Goal: Information Seeking & Learning: Understand process/instructions

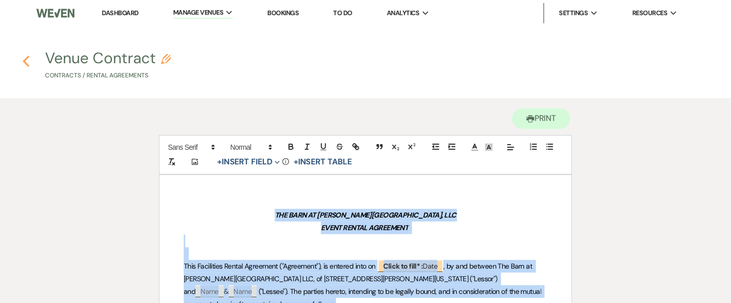
click at [22, 63] on icon "Previous" at bounding box center [26, 61] width 8 height 12
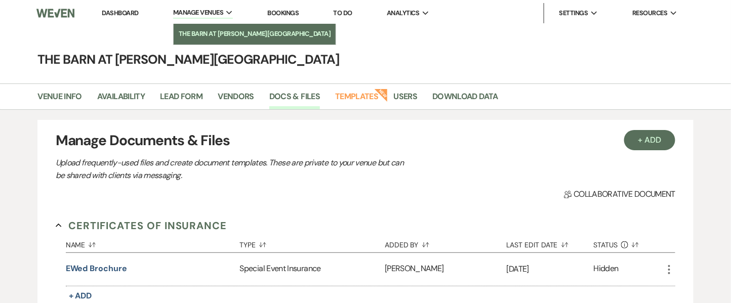
drag, startPoint x: 129, startPoint y: 11, endPoint x: 266, endPoint y: 29, distance: 138.6
click at [129, 11] on link "Dashboard" at bounding box center [120, 13] width 36 height 9
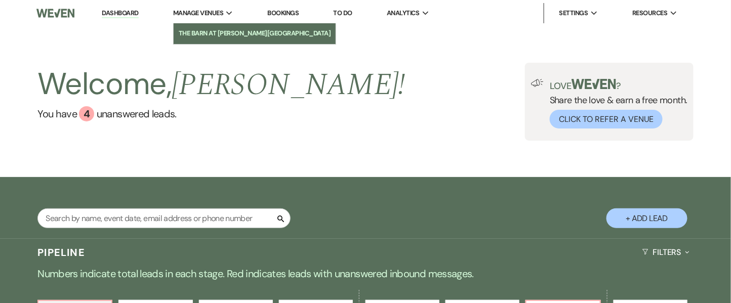
click at [220, 39] on link "The Barn at [PERSON_NAME][GEOGRAPHIC_DATA]" at bounding box center [255, 33] width 163 height 20
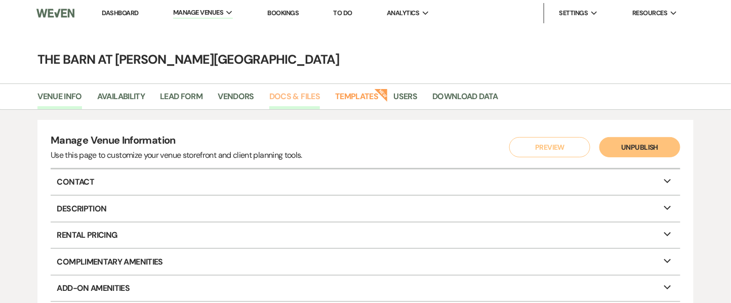
click at [292, 94] on link "Docs & Files" at bounding box center [294, 99] width 51 height 19
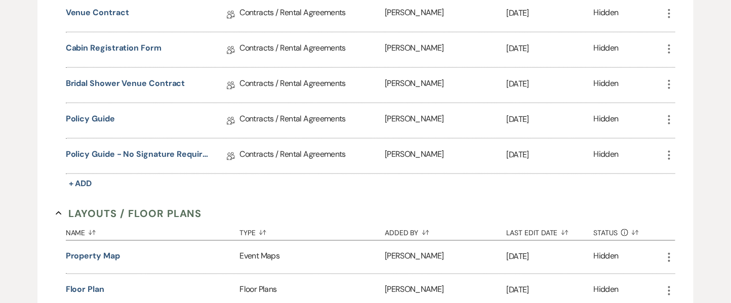
scroll to position [397, 0]
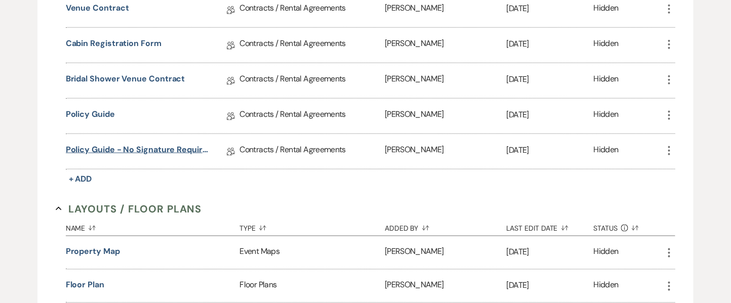
click at [102, 146] on link "Policy Guide - no signature required" at bounding box center [138, 152] width 144 height 16
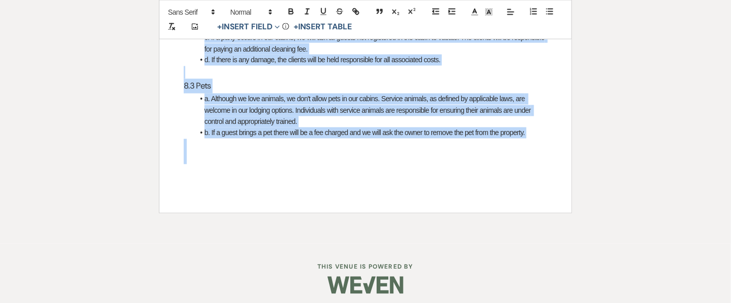
scroll to position [4429, 0]
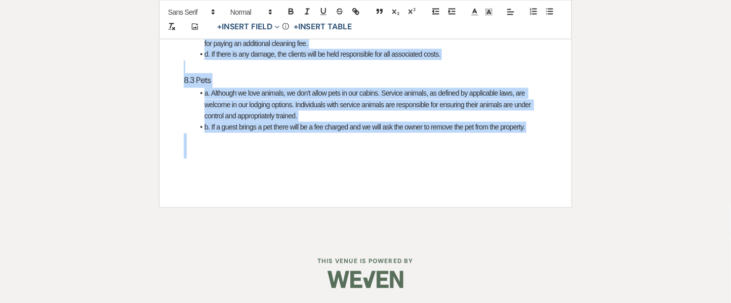
drag, startPoint x: 186, startPoint y: 217, endPoint x: 430, endPoint y: 200, distance: 243.8
copy div "Welcome to our Policy Guide! This guide has been specifically designed to provi…"
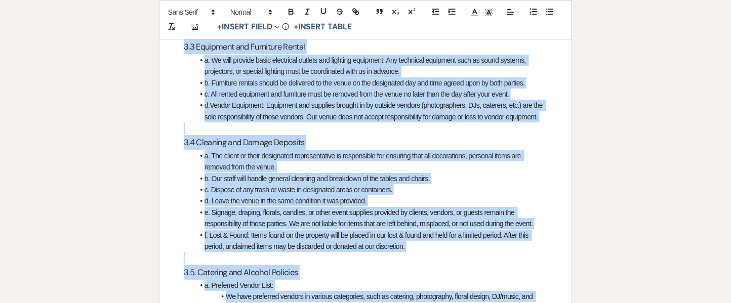
scroll to position [1217, 0]
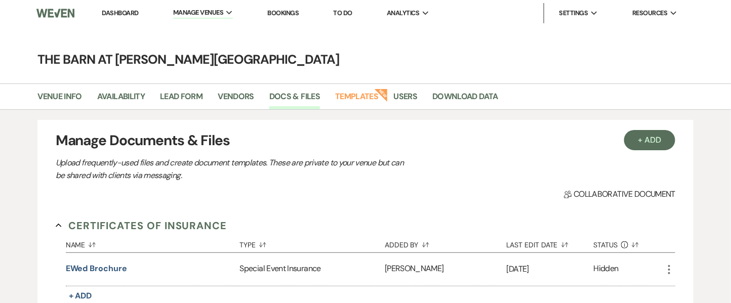
scroll to position [265, 0]
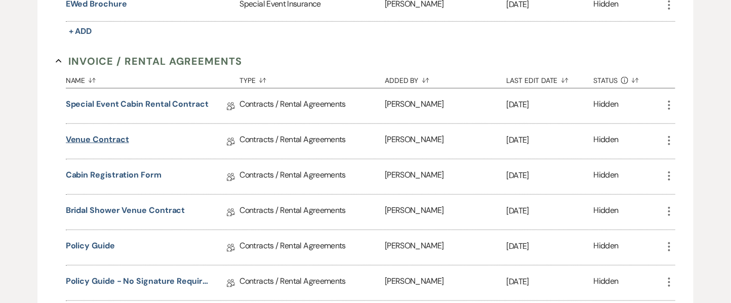
click at [111, 136] on link "Venue Contract" at bounding box center [97, 142] width 63 height 16
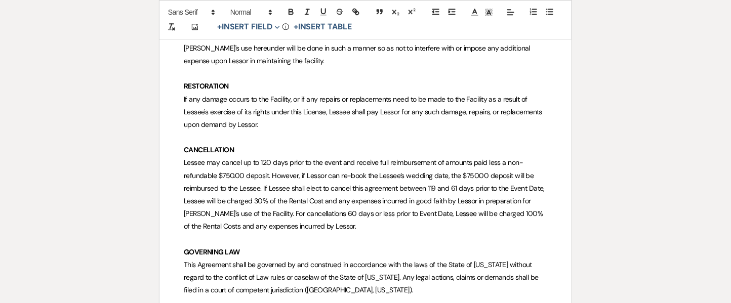
scroll to position [1031, 0]
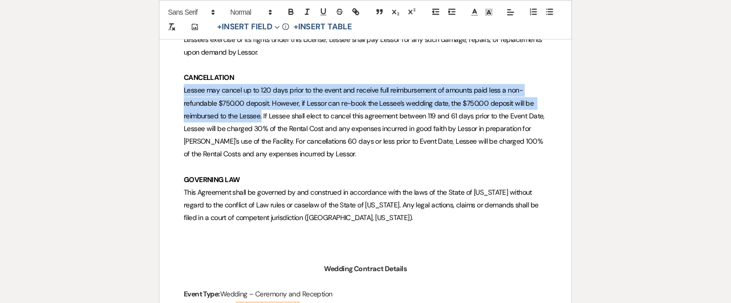
drag, startPoint x: 184, startPoint y: 74, endPoint x: 262, endPoint y: 102, distance: 82.8
click at [262, 102] on span "Lessee may cancel up to 120 days prior to the event and receive full reimbursem…" at bounding box center [365, 122] width 363 height 73
copy span "Lessee may cancel up to 120 days prior to the event and receive full reimbursem…"
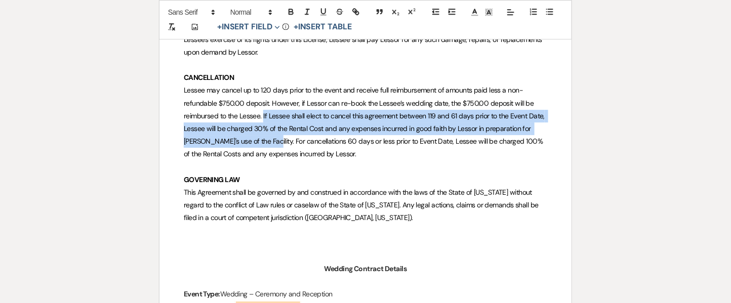
drag, startPoint x: 263, startPoint y: 105, endPoint x: 266, endPoint y: 132, distance: 26.5
click at [266, 132] on span "Lessee may cancel up to 120 days prior to the event and receive full reimbursem…" at bounding box center [365, 122] width 363 height 73
copy span "If Lessee shall elect to cancel this agreement between 119 and 61 days prior to…"
click at [264, 131] on span "Lessee may cancel up to 120 days prior to the event and receive full reimbursem…" at bounding box center [365, 122] width 363 height 73
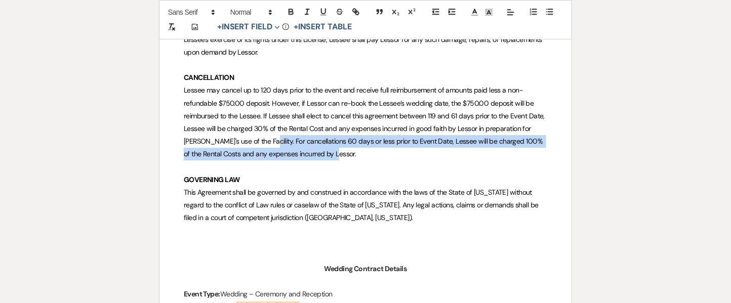
drag, startPoint x: 264, startPoint y: 130, endPoint x: 356, endPoint y: 146, distance: 93.6
click at [356, 146] on p "Lessee may cancel up to 120 days prior to the event and receive full reimbursem…" at bounding box center [366, 122] width 364 height 76
copy span "For cancellations 60 days or less prior to Event Date, Lessee will be charged 1…"
